Goal: Information Seeking & Learning: Learn about a topic

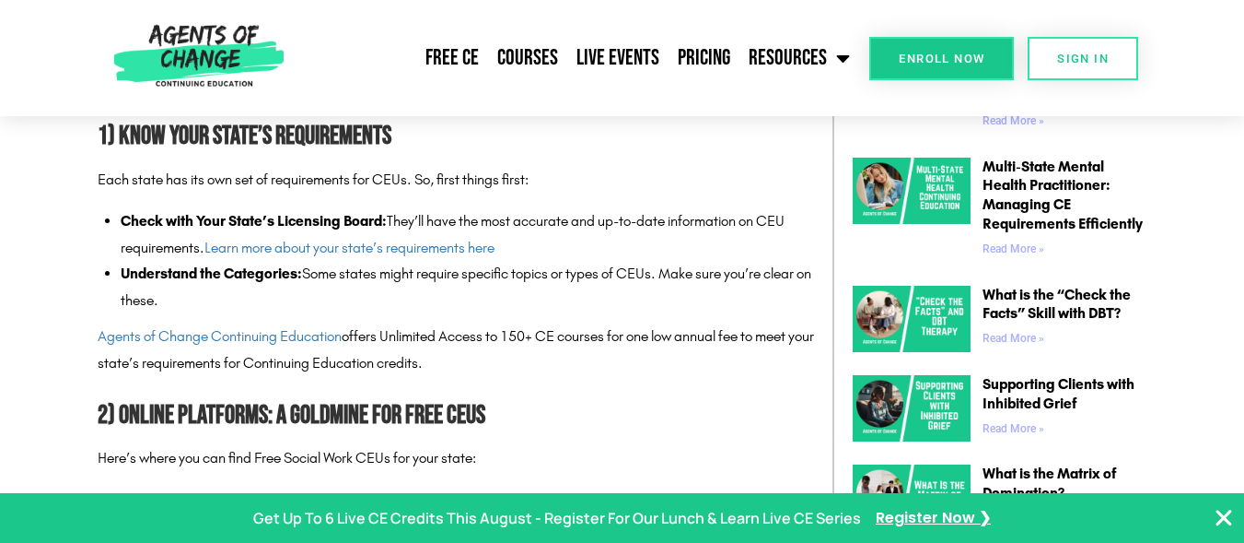
scroll to position [973, 0]
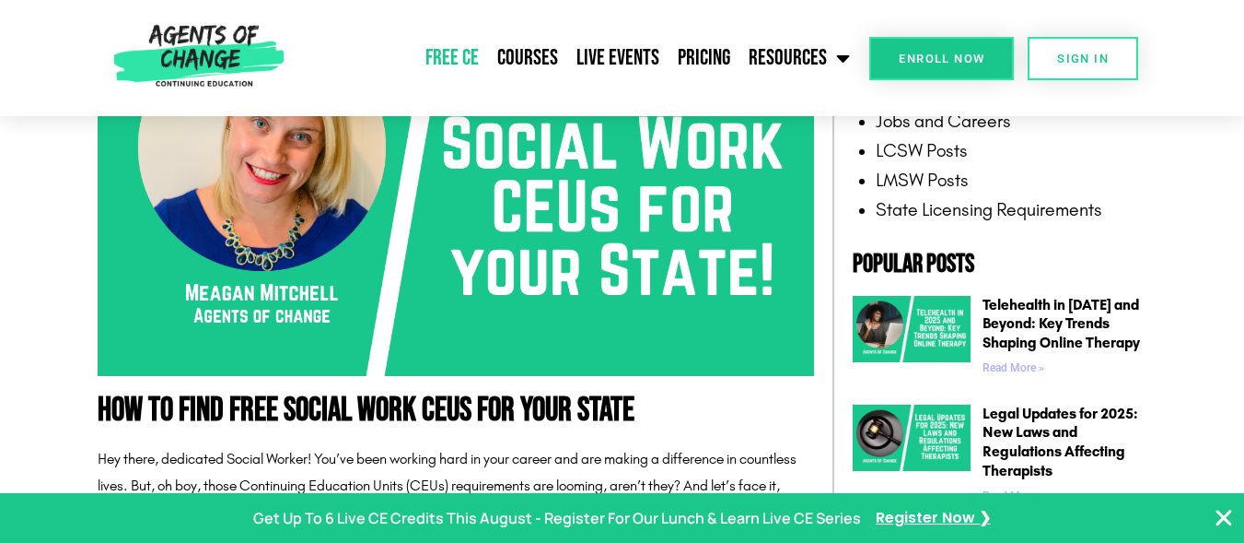
click at [454, 57] on link "Free CE" at bounding box center [452, 58] width 72 height 46
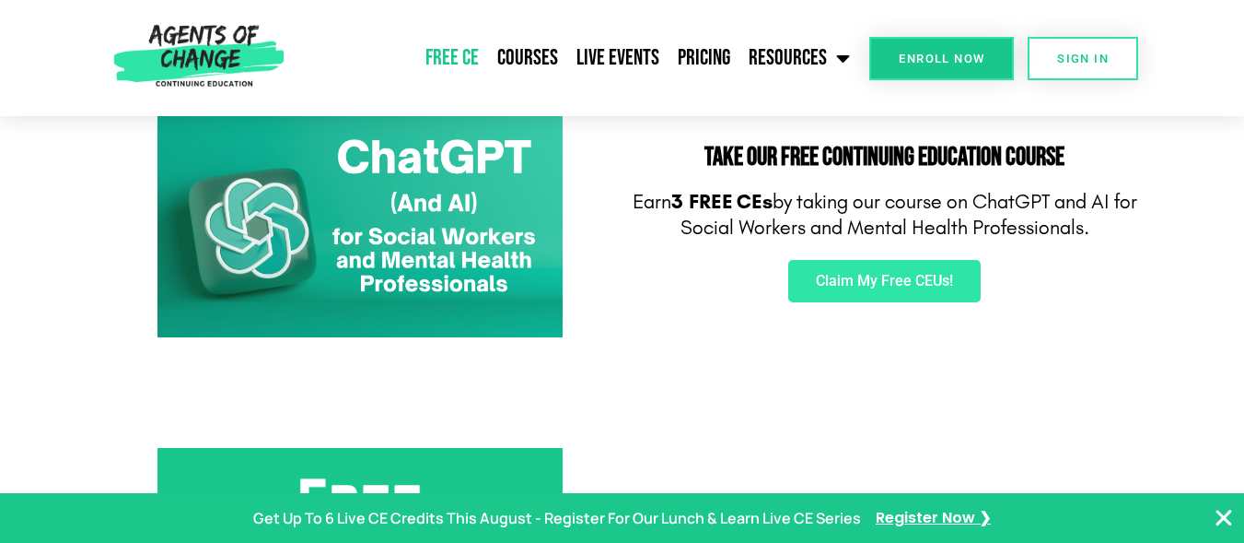
scroll to position [337, 0]
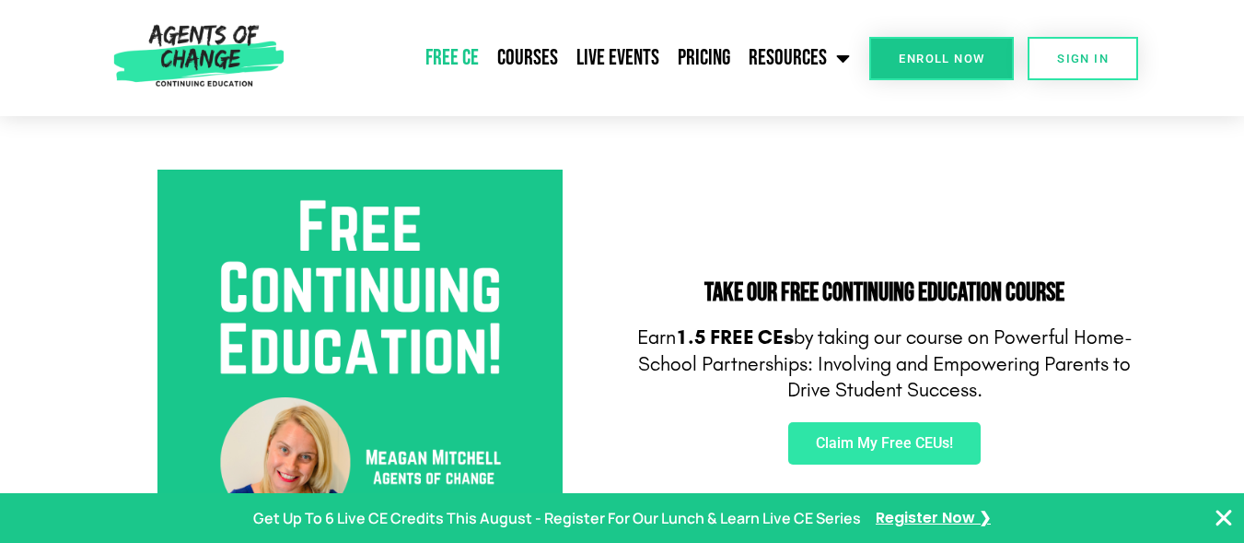
click at [1162, 349] on section "Take Our FREE Continuing Education Course Earn 1.5 FREE CEs by taking our cours…" at bounding box center [622, 372] width 1244 height 516
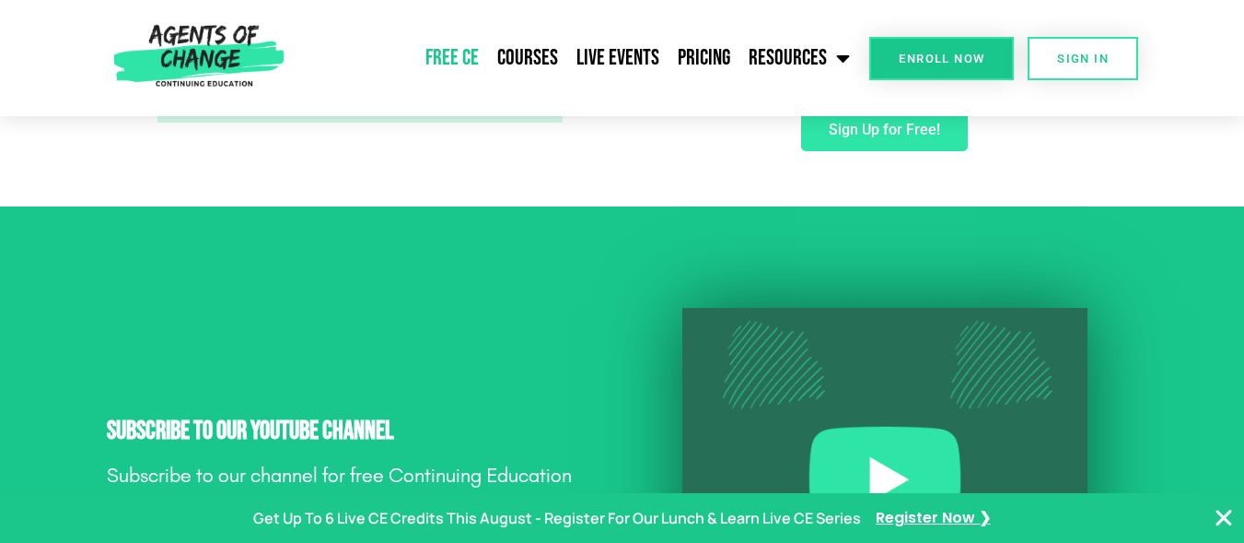
scroll to position [0, 0]
